Goal: Use online tool/utility: Utilize a website feature to perform a specific function

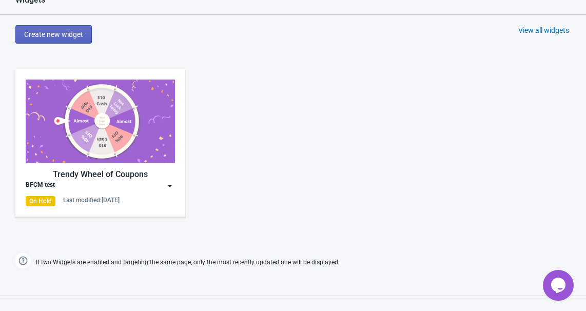
scroll to position [420, 0]
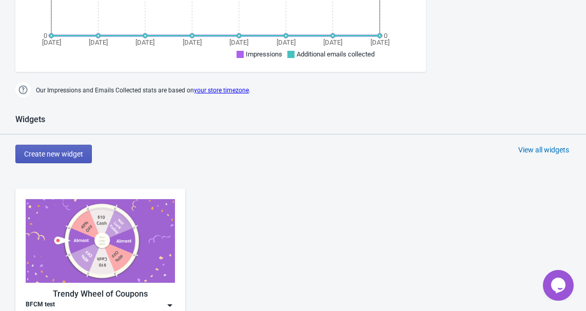
click at [66, 158] on button "Create new widget" at bounding box center [53, 154] width 77 height 18
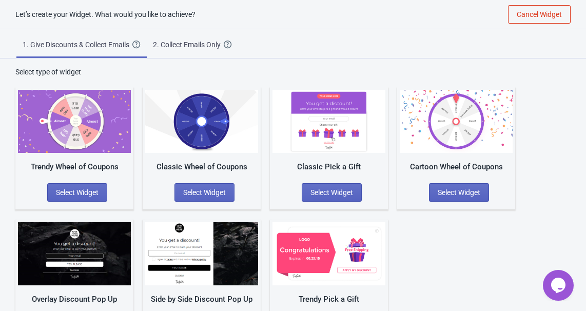
scroll to position [41, 0]
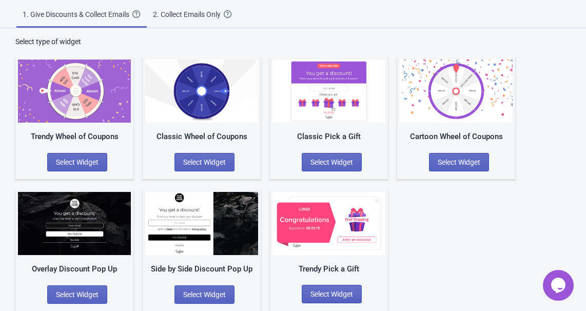
click at [244, 124] on div "Classic Wheel of Coupons Select Widget" at bounding box center [202, 118] width 118 height 122
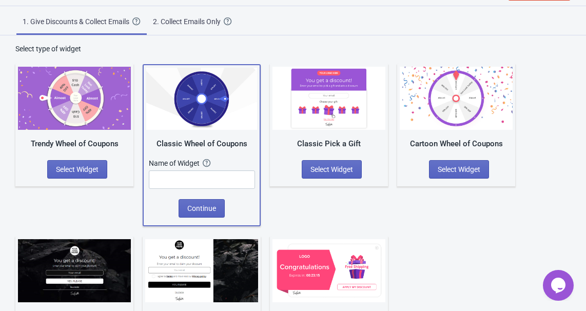
scroll to position [80, 0]
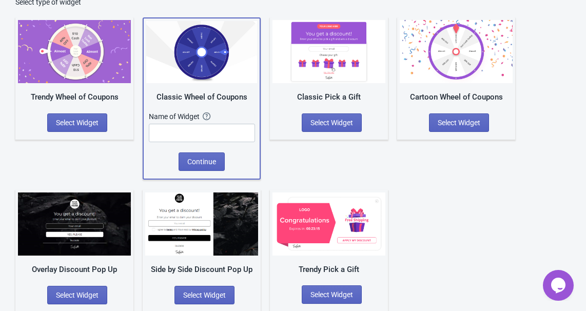
click at [383, 114] on div "Classic Pick a Gift Select Widget" at bounding box center [329, 78] width 118 height 122
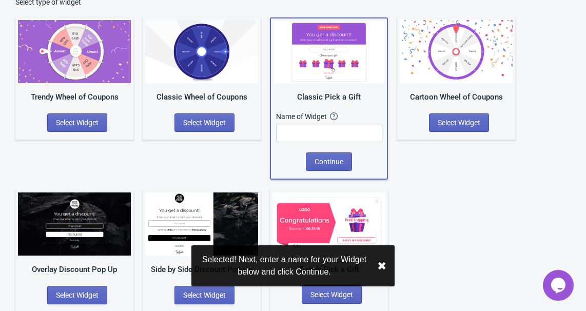
click at [487, 102] on div "Cartoon Wheel of Coupons Select Widget" at bounding box center [456, 78] width 118 height 122
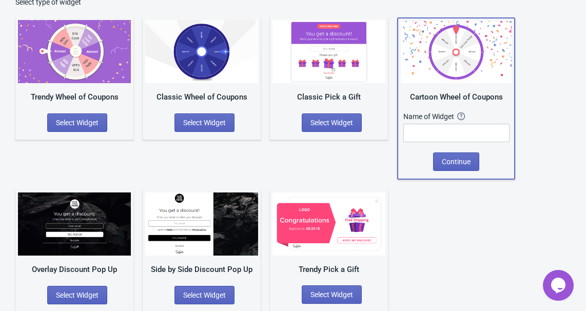
click at [123, 117] on div "Trendy Wheel of Coupons Select Widget" at bounding box center [74, 78] width 118 height 122
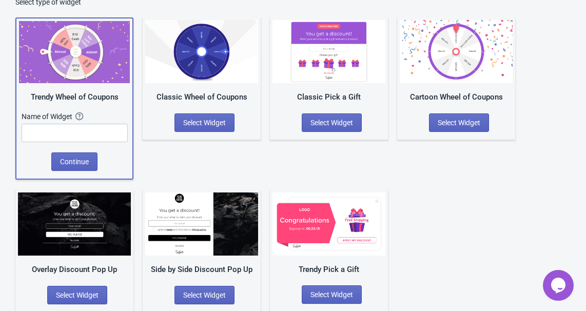
click at [322, 106] on div "Classic Pick a Gift Select Widget" at bounding box center [329, 78] width 118 height 122
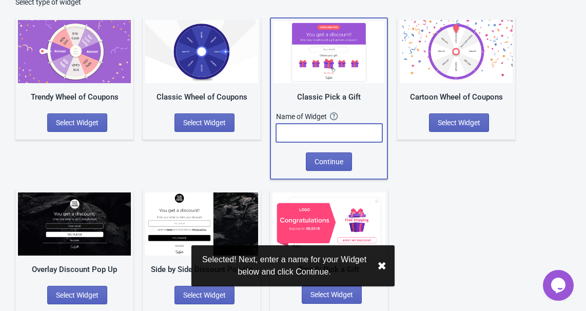
click at [311, 136] on input "text" at bounding box center [329, 133] width 106 height 18
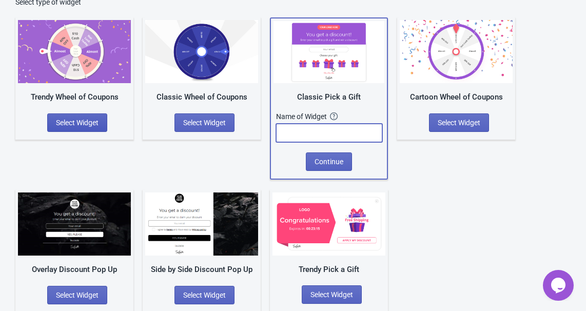
click at [96, 121] on span "Select Widget" at bounding box center [77, 123] width 43 height 8
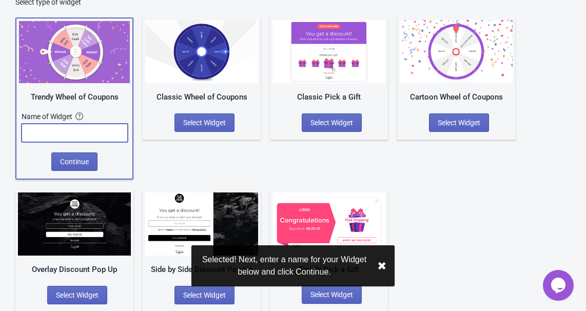
click at [87, 134] on input "text" at bounding box center [75, 133] width 106 height 18
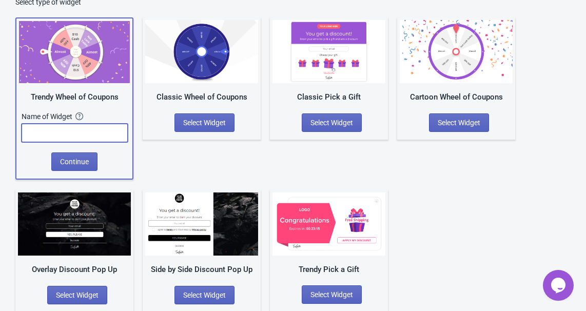
click at [90, 131] on input "text" at bounding box center [75, 133] width 106 height 18
type input "TEST1"
click at [75, 160] on span "Continue" at bounding box center [74, 162] width 29 height 8
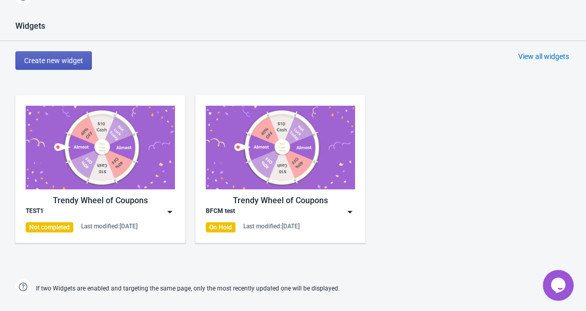
click at [74, 62] on span "Create new widget" at bounding box center [53, 60] width 59 height 8
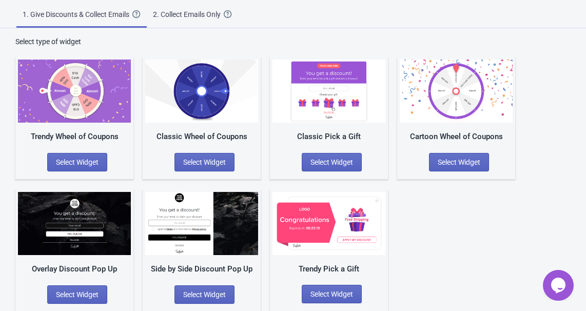
click at [344, 120] on img at bounding box center [329, 91] width 113 height 63
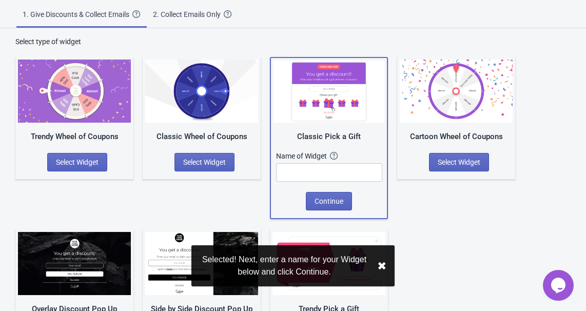
scroll to position [80, 0]
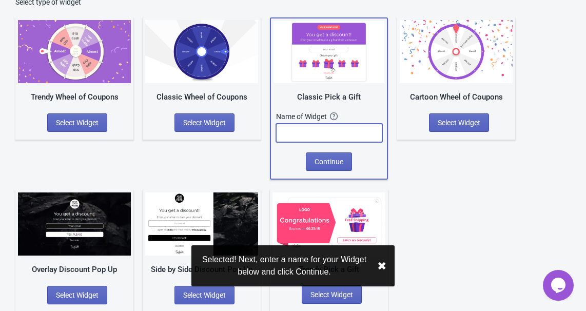
click at [338, 132] on input "text" at bounding box center [329, 133] width 106 height 18
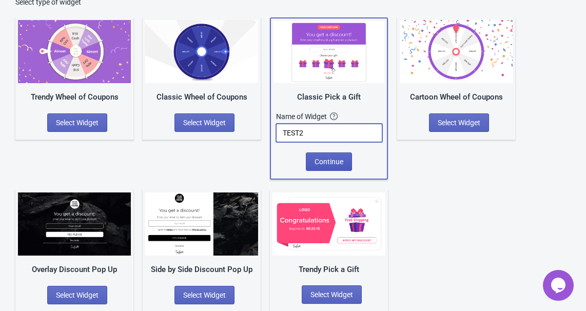
type input "TEST2"
click at [332, 154] on button "Continue" at bounding box center [329, 162] width 46 height 18
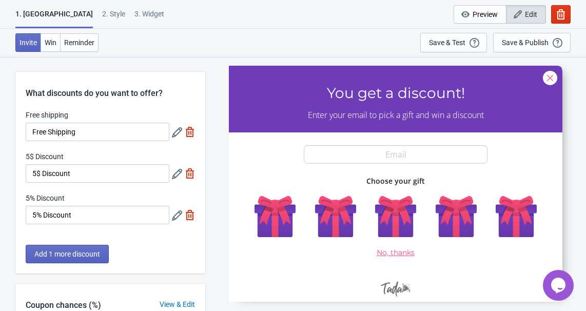
click at [406, 217] on div at bounding box center [396, 183] width 334 height 236
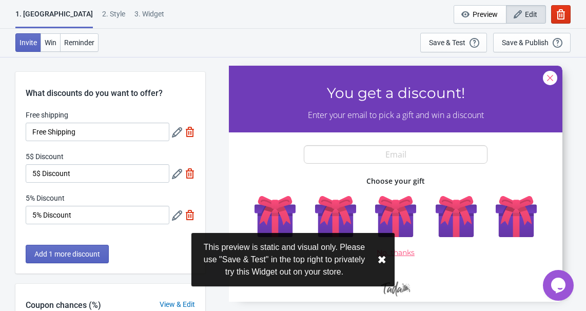
click at [450, 217] on div at bounding box center [396, 183] width 334 height 236
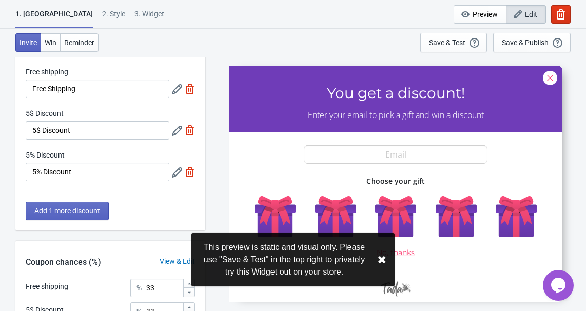
scroll to position [93, 0]
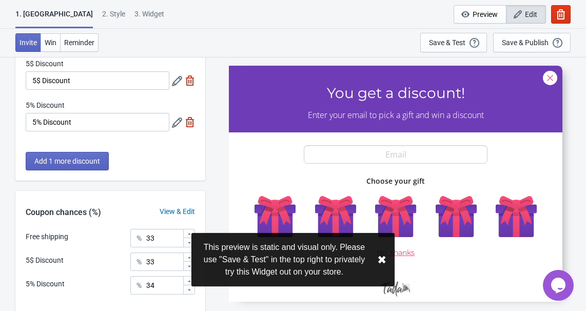
drag, startPoint x: 383, startPoint y: 262, endPoint x: 394, endPoint y: 233, distance: 31.9
click at [382, 262] on button "✖︎" at bounding box center [381, 260] width 9 height 13
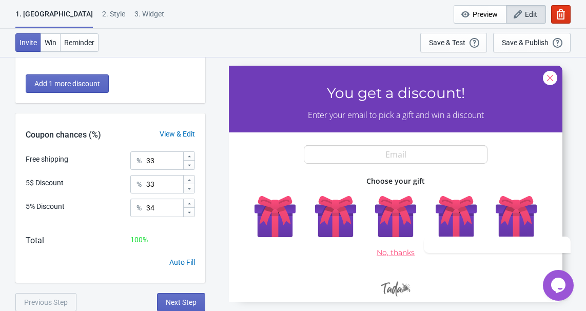
scroll to position [0, 0]
